Goal: Information Seeking & Learning: Learn about a topic

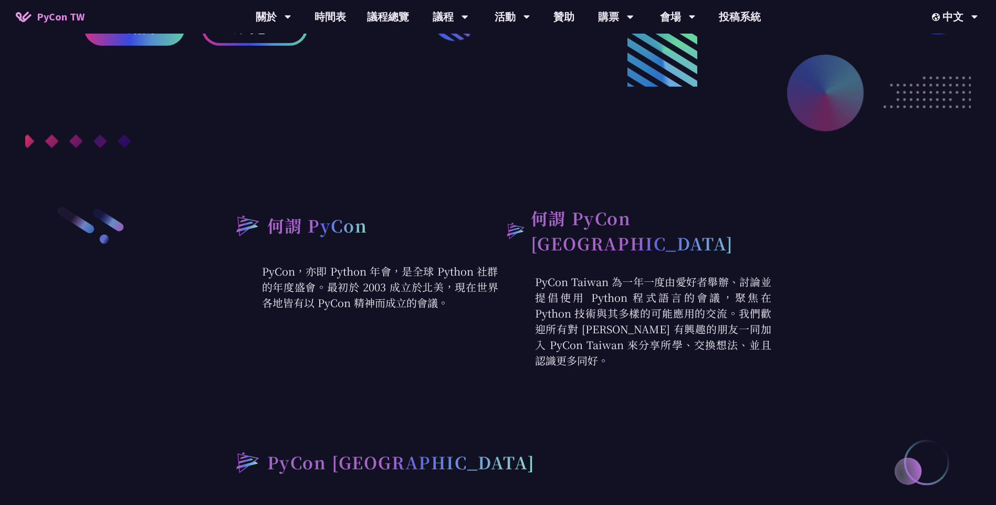
scroll to position [263, 0]
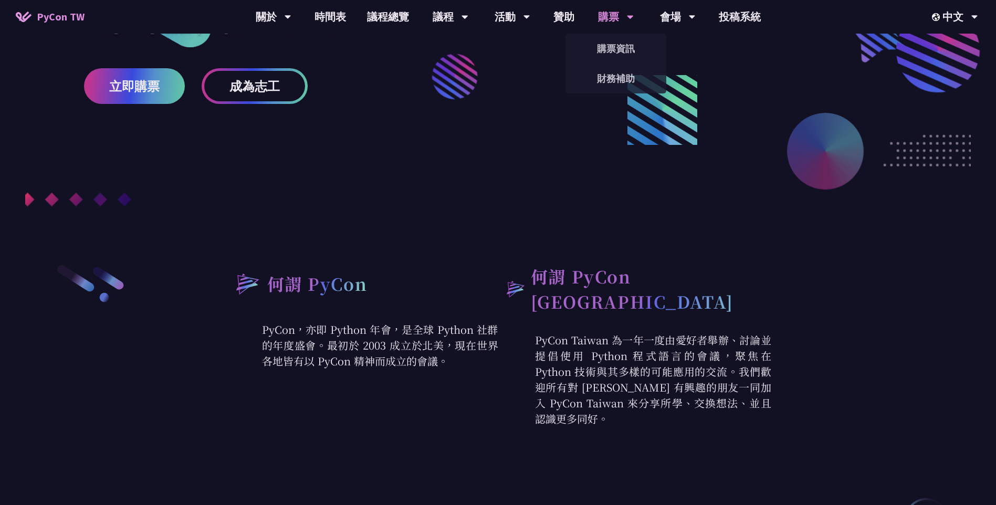
click at [291, 19] on div "購票" at bounding box center [274, 17] width 36 height 34
click at [627, 41] on link "購票資訊" at bounding box center [616, 48] width 101 height 25
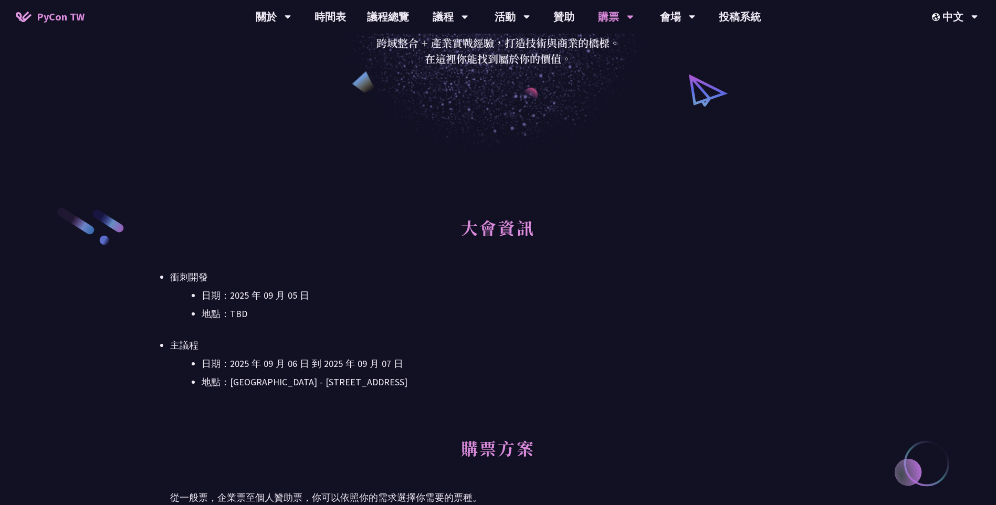
scroll to position [210, 0]
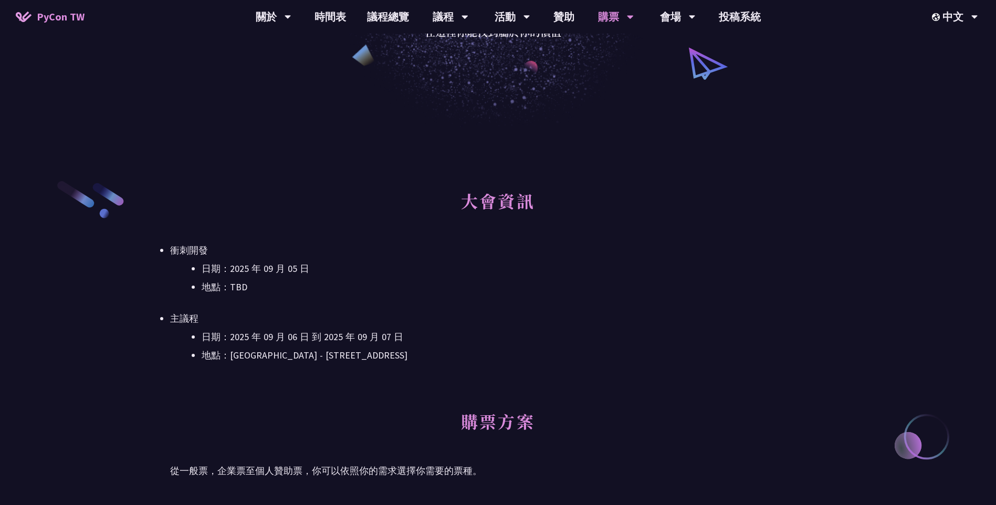
click at [763, 392] on div "大會資訊 衝刺開發 日期：[DATE] 地點：TBD 主議程 日期：[DATE] 到 [DATE] 地點：[GEOGRAPHIC_DATA] - ​[STRE…" at bounding box center [498, 290] width 656 height 221
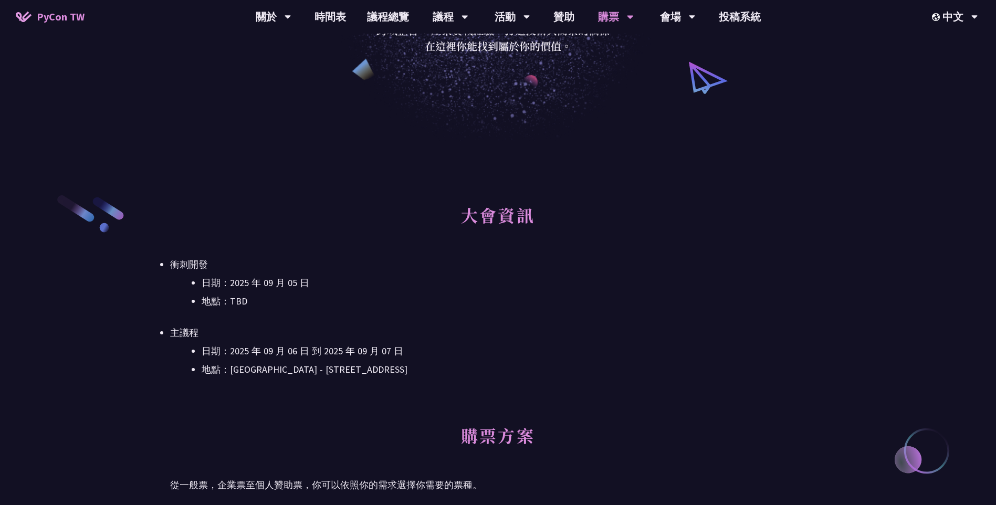
scroll to position [0, 0]
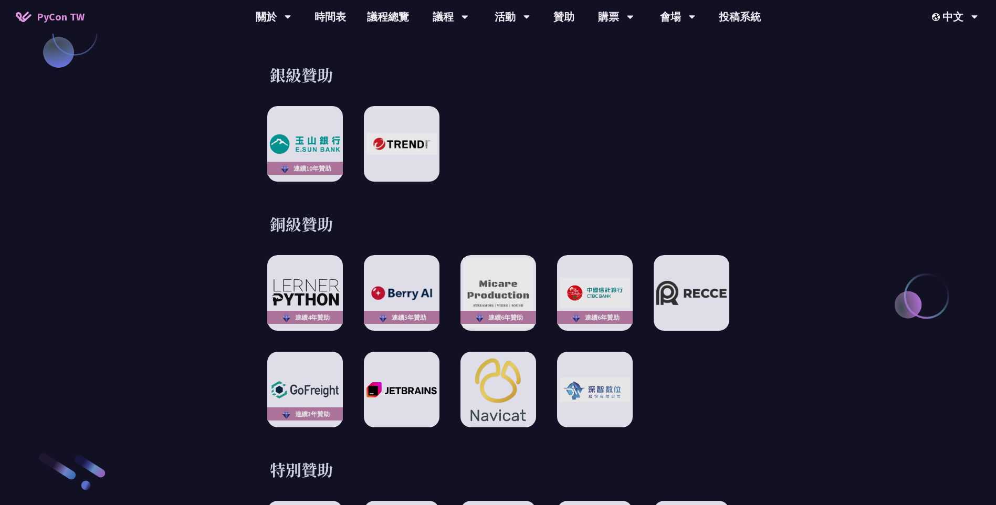
scroll to position [1313, 0]
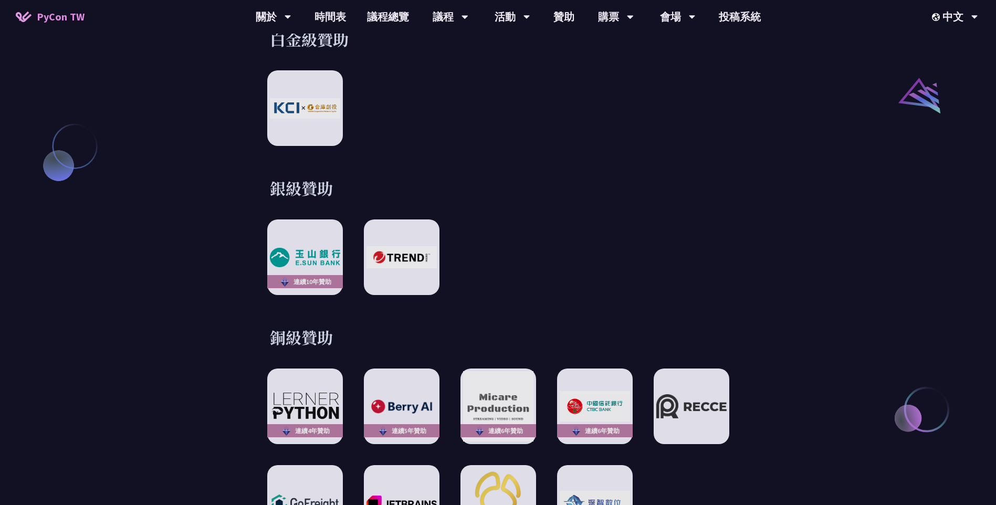
click at [629, 219] on div "連續10年贊助" at bounding box center [498, 257] width 462 height 76
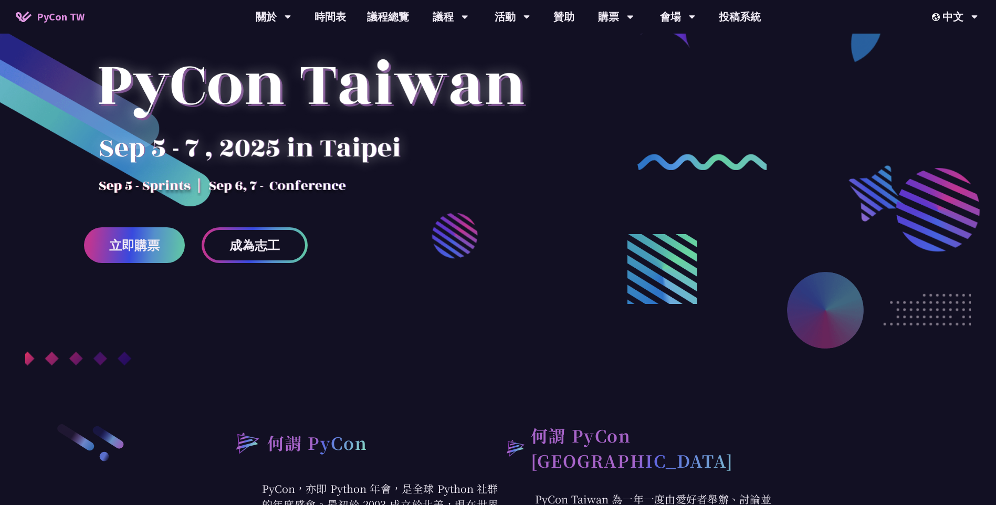
scroll to position [0, 0]
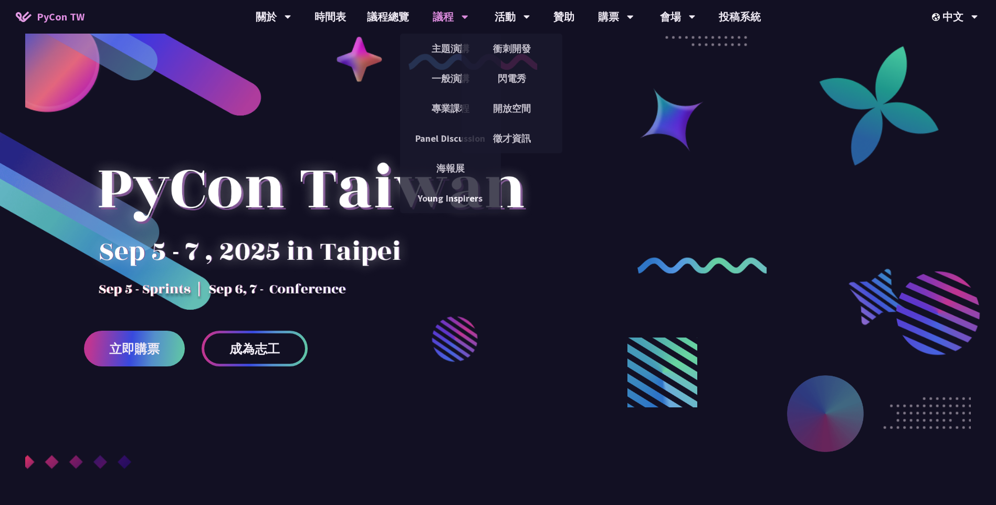
click at [291, 23] on div "議程" at bounding box center [274, 17] width 36 height 34
click at [438, 46] on link "主題演講" at bounding box center [450, 48] width 101 height 25
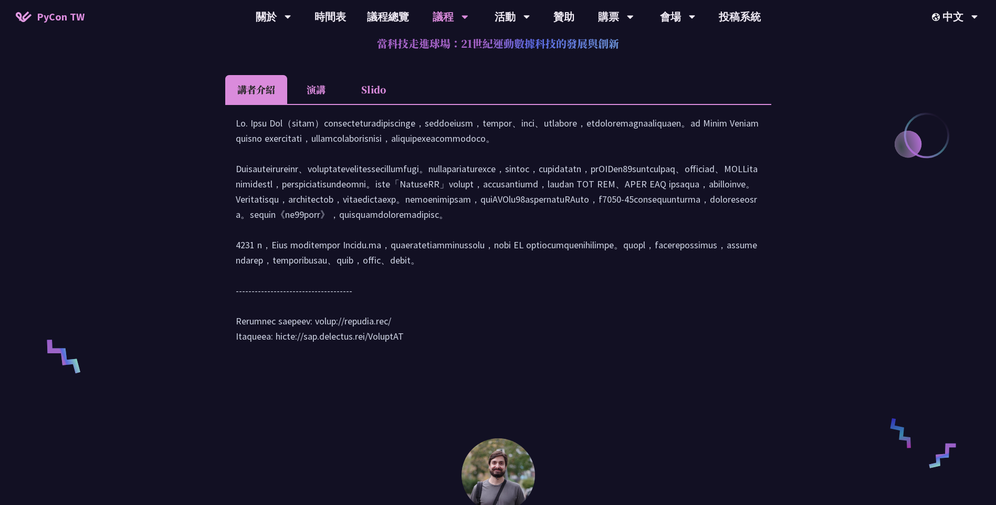
scroll to position [420, 0]
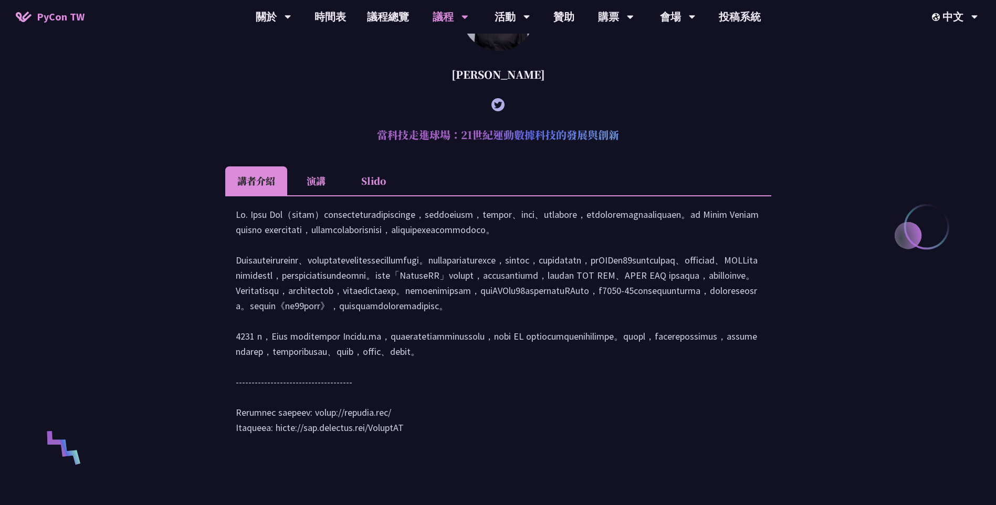
click at [329, 185] on li "演講" at bounding box center [316, 180] width 58 height 29
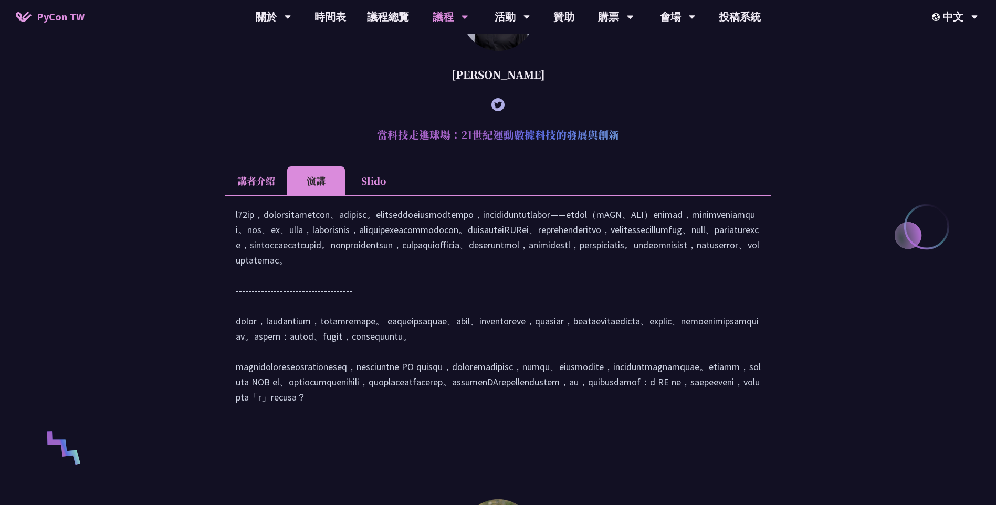
click at [369, 183] on li "Slido" at bounding box center [374, 180] width 58 height 29
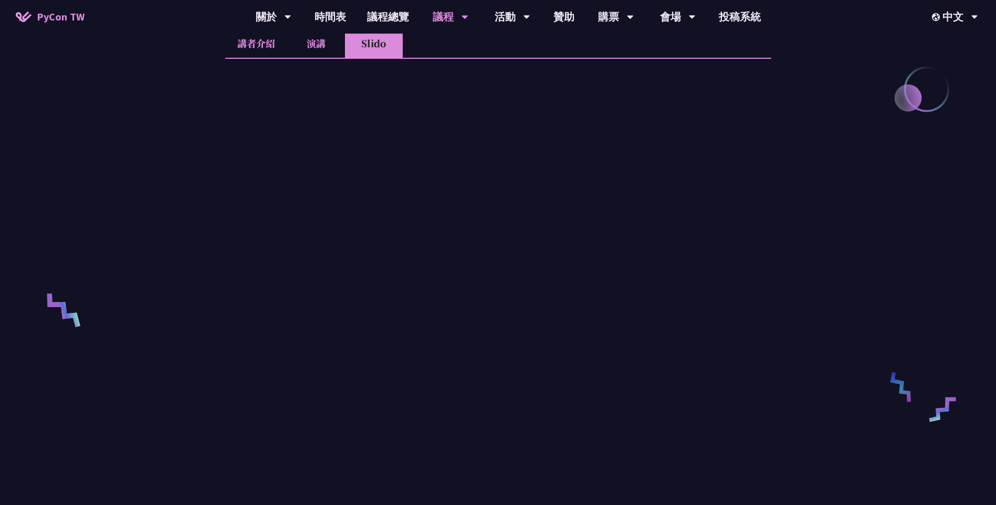
scroll to position [190, 0]
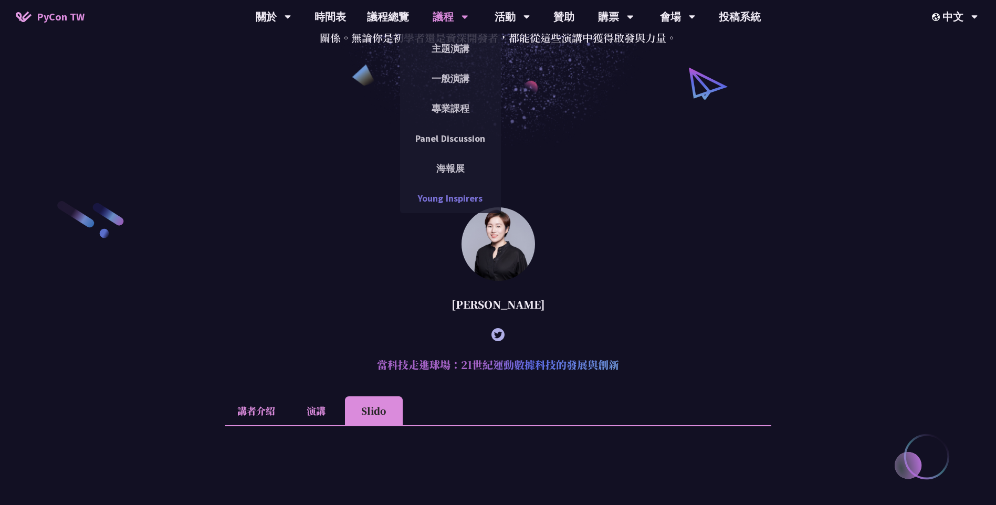
click at [443, 190] on link "Young Inspirers" at bounding box center [450, 198] width 101 height 25
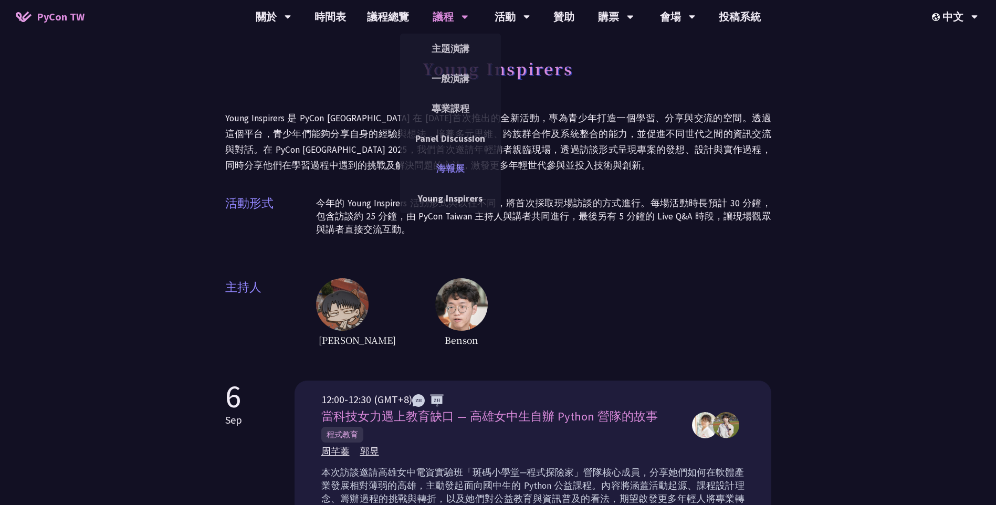
click at [464, 168] on link "海報展" at bounding box center [450, 168] width 101 height 25
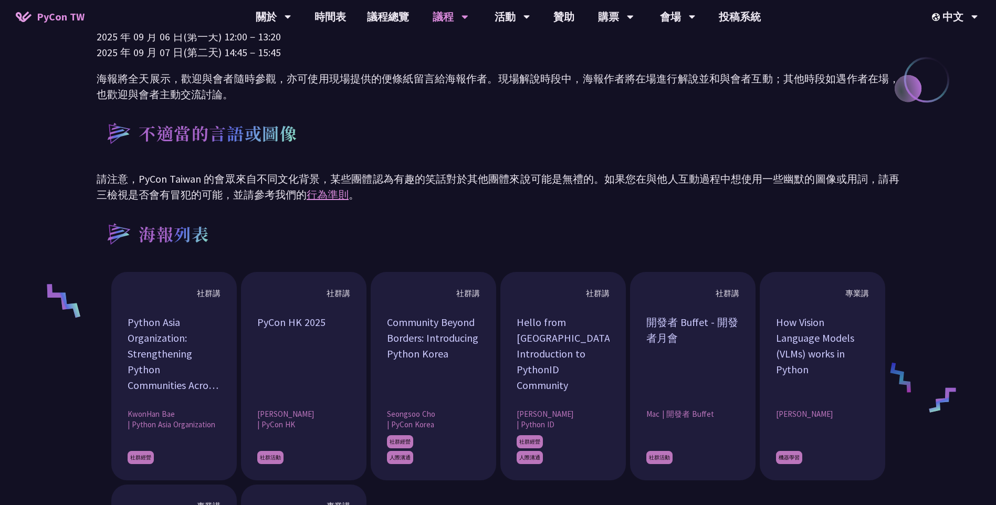
scroll to position [368, 0]
